Goal: Check status: Check status

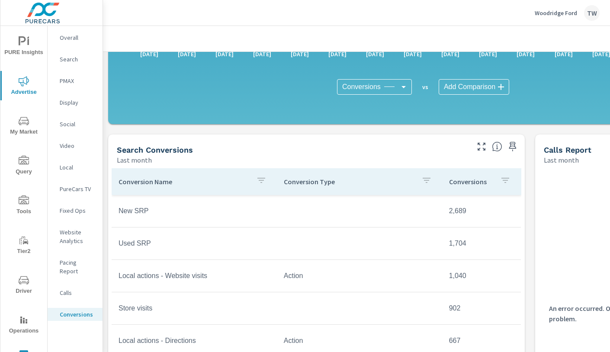
scroll to position [281, 0]
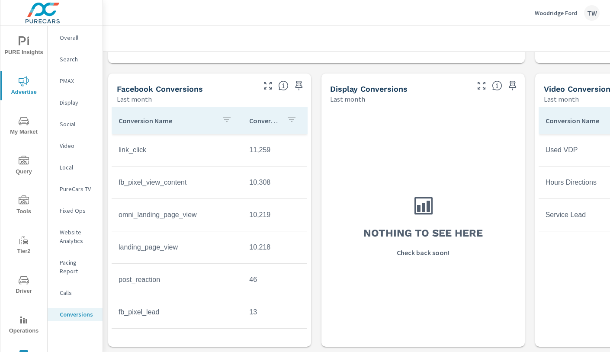
scroll to position [597, 0]
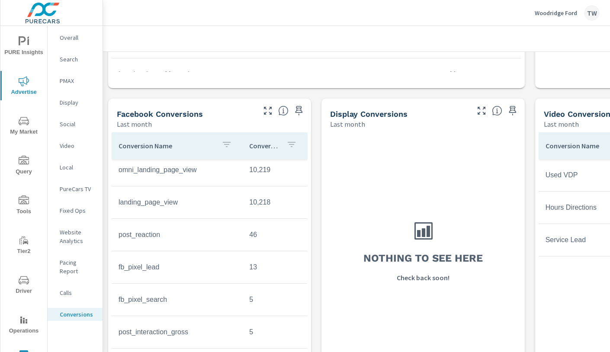
scroll to position [623, 0]
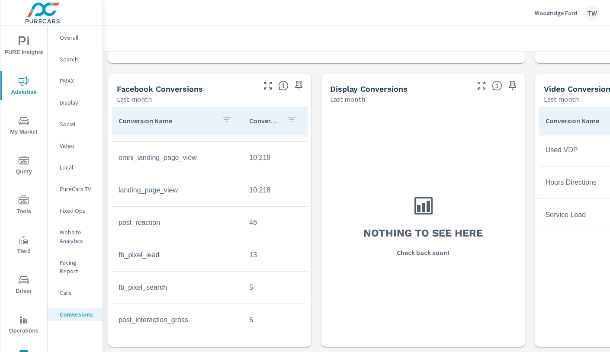
scroll to position [26, 0]
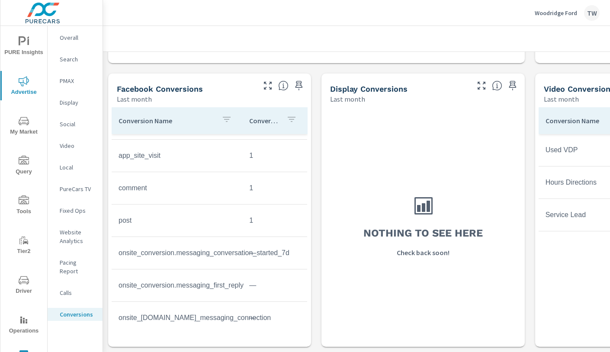
scroll to position [258, 0]
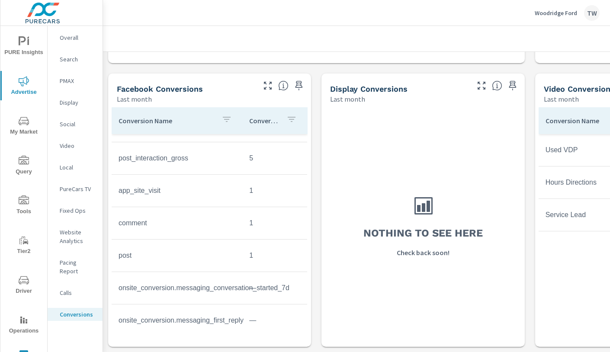
scroll to position [208, 0]
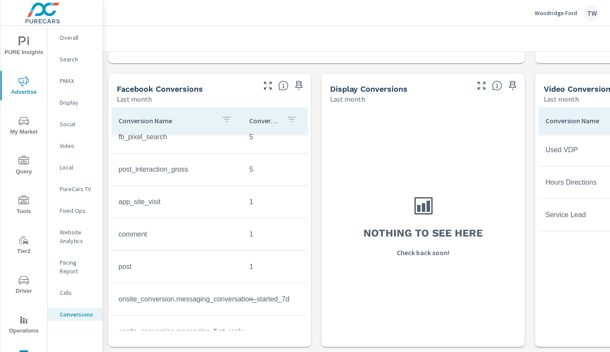
scroll to position [52, 0]
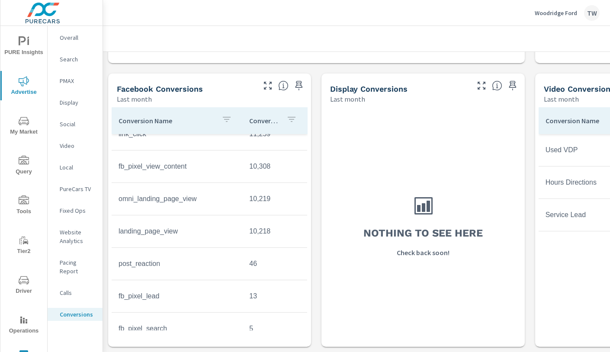
scroll to position [19, 0]
